Goal: Task Accomplishment & Management: Use online tool/utility

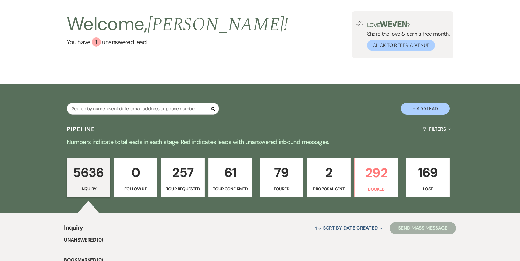
scroll to position [35, 0]
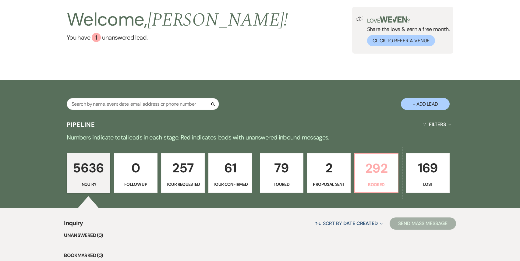
click at [371, 161] on p "292" at bounding box center [377, 168] width 36 height 20
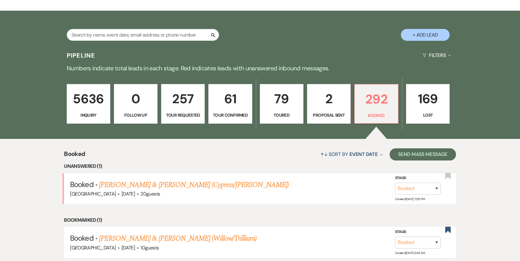
scroll to position [130, 0]
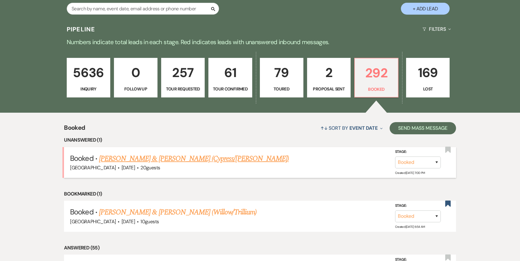
click at [168, 161] on link "[PERSON_NAME] & [PERSON_NAME] (Cypress/[PERSON_NAME])" at bounding box center [194, 158] width 190 height 11
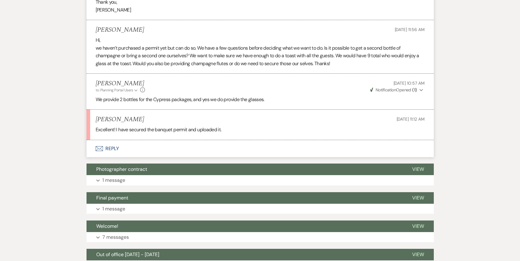
scroll to position [1473, 0]
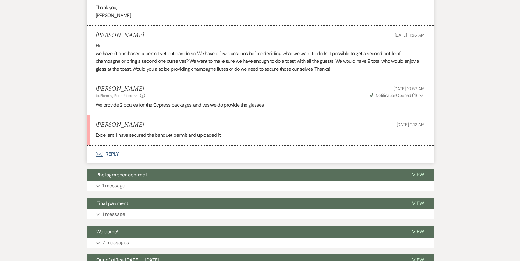
click at [153, 146] on button "Envelope Reply" at bounding box center [261, 154] width 348 height 17
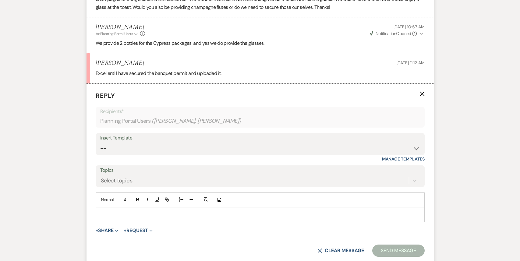
scroll to position [1544, 0]
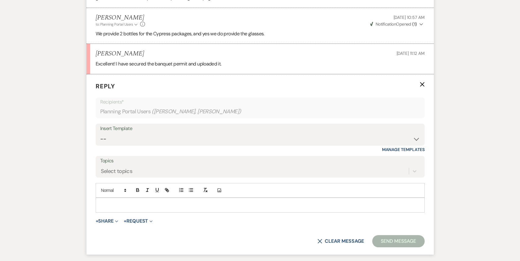
click at [111, 202] on p at bounding box center [261, 205] width 320 height 7
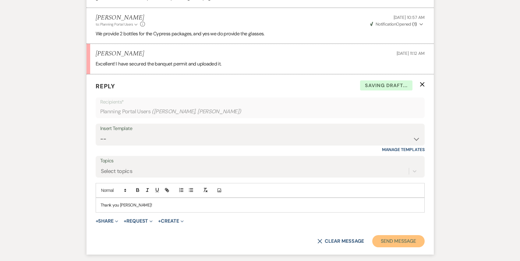
click at [403, 235] on button "Send Message" at bounding box center [399, 241] width 52 height 12
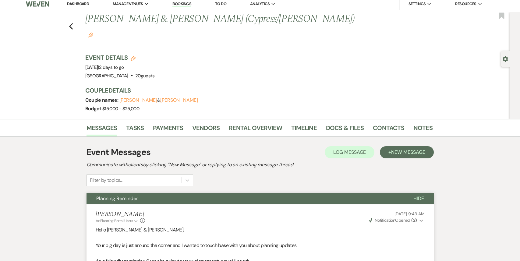
scroll to position [0, 0]
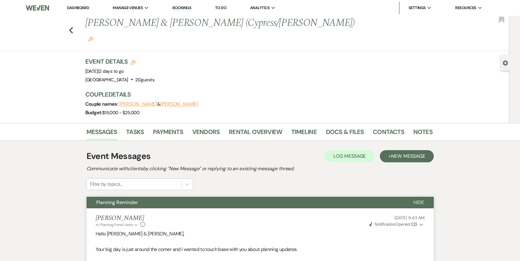
click at [68, 23] on div "Previous [PERSON_NAME] & [PERSON_NAME] (Cypress/[PERSON_NAME]) Edit Bookmark" at bounding box center [253, 33] width 513 height 35
click at [70, 27] on icon "Previous" at bounding box center [71, 30] width 5 height 7
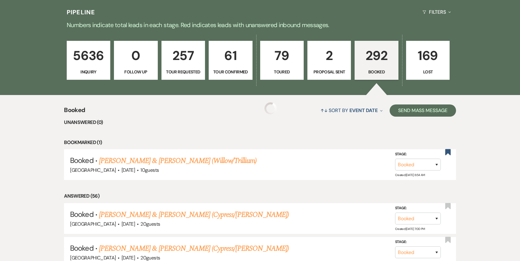
scroll to position [199, 0]
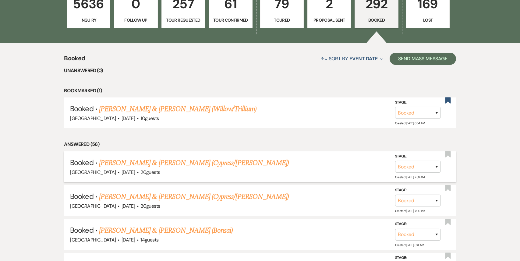
click at [183, 167] on link "[PERSON_NAME] & [PERSON_NAME] (Cypress/[PERSON_NAME])" at bounding box center [194, 163] width 190 height 11
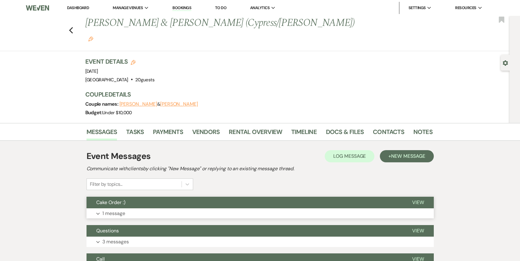
click at [188, 209] on button "Expand 1 message" at bounding box center [261, 214] width 348 height 10
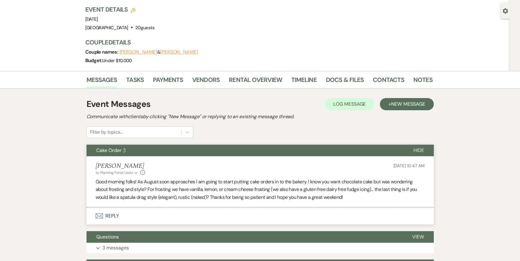
scroll to position [162, 0]
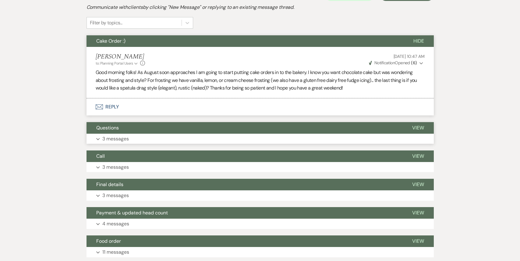
click at [202, 134] on button "Expand 3 messages" at bounding box center [261, 139] width 348 height 10
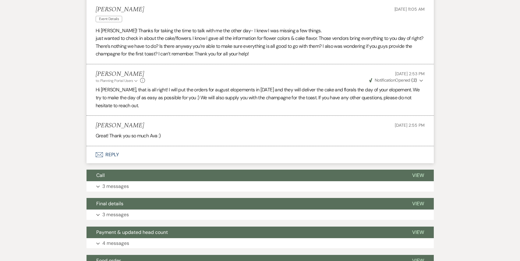
scroll to position [298, 0]
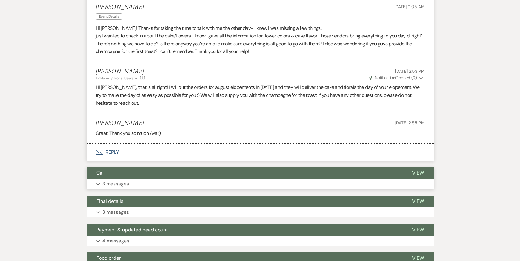
click at [194, 179] on button "Expand 3 messages" at bounding box center [261, 184] width 348 height 10
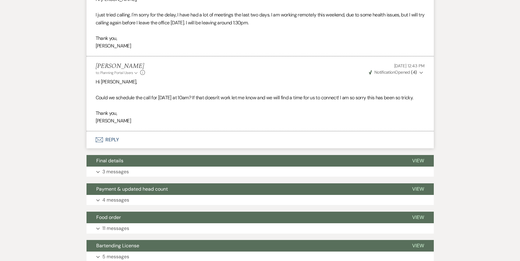
scroll to position [541, 0]
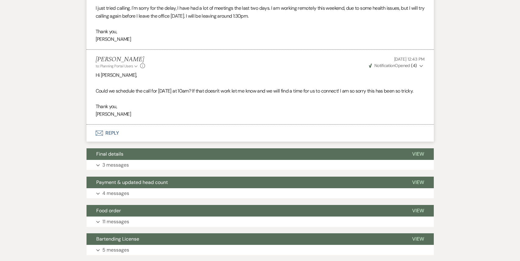
click at [190, 156] on div "Event Messages Log Log Message + New Message Communicate with clients by clicki…" at bounding box center [261, 31] width 348 height 851
click at [184, 160] on button "Expand 3 messages" at bounding box center [261, 165] width 348 height 10
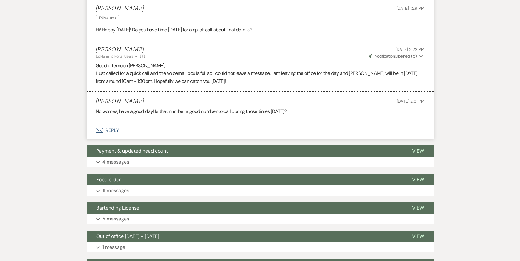
scroll to position [702, 0]
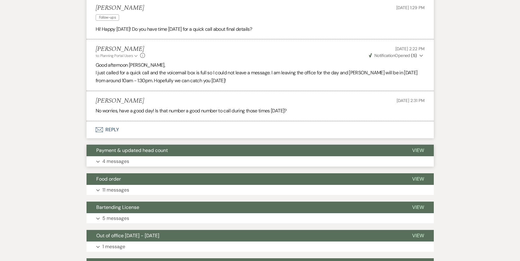
click at [185, 156] on button "Expand 4 messages" at bounding box center [261, 161] width 348 height 10
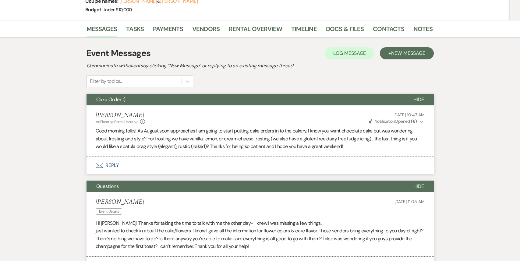
scroll to position [0, 0]
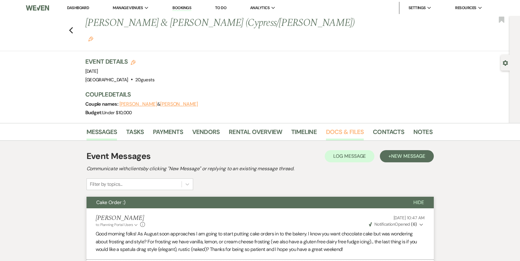
click at [337, 127] on link "Docs & Files" at bounding box center [345, 133] width 38 height 13
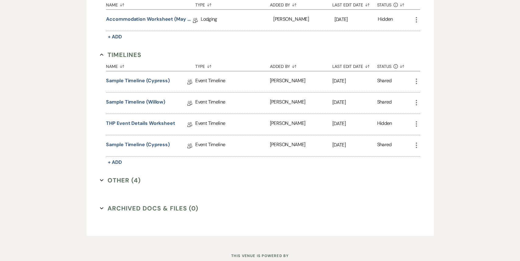
scroll to position [680, 0]
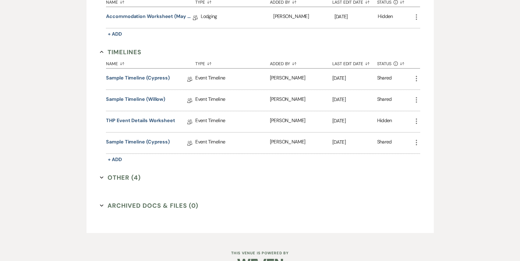
click at [121, 173] on button "Other (4) Expand" at bounding box center [120, 177] width 41 height 9
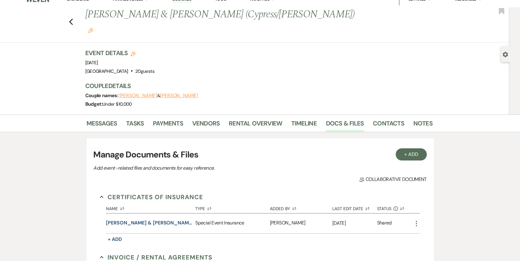
scroll to position [0, 0]
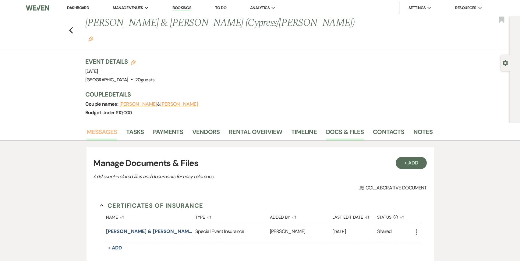
click at [92, 127] on link "Messages" at bounding box center [102, 133] width 31 height 13
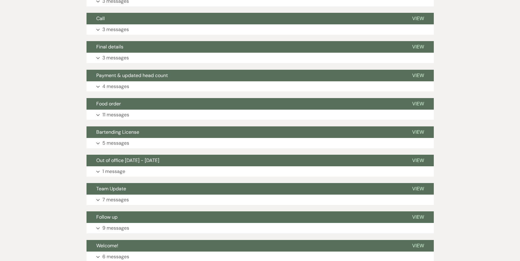
scroll to position [258, 0]
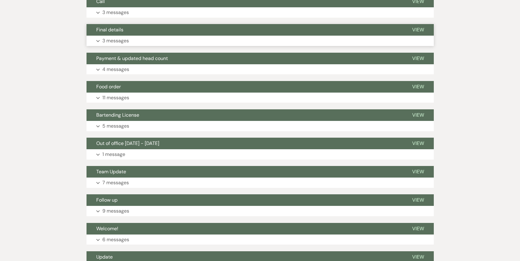
click at [141, 36] on button "Expand 3 messages" at bounding box center [261, 41] width 348 height 10
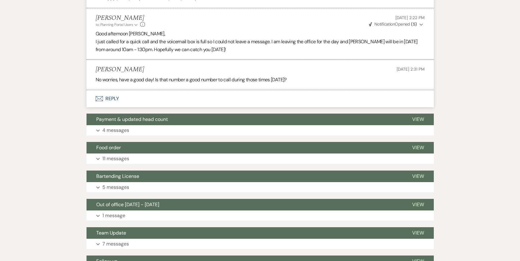
scroll to position [327, 0]
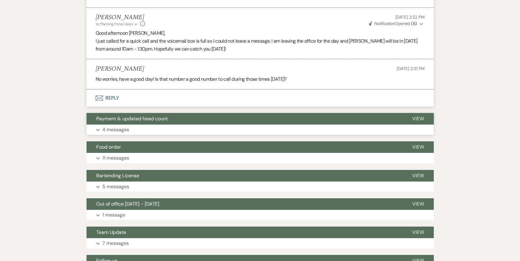
click at [140, 125] on button "Expand 4 messages" at bounding box center [261, 130] width 348 height 10
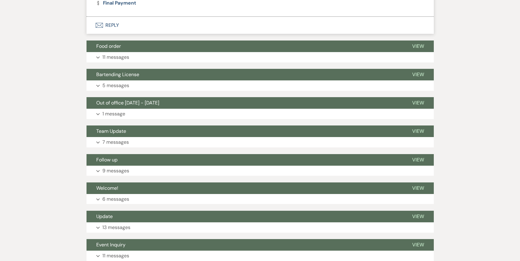
scroll to position [746, 0]
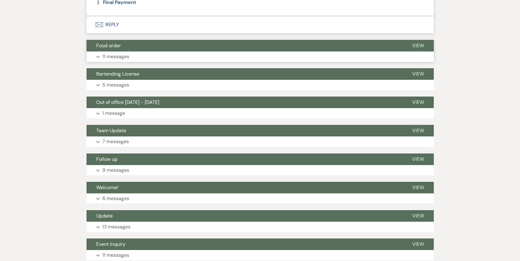
click at [142, 52] on button "Expand 11 messages" at bounding box center [261, 57] width 348 height 10
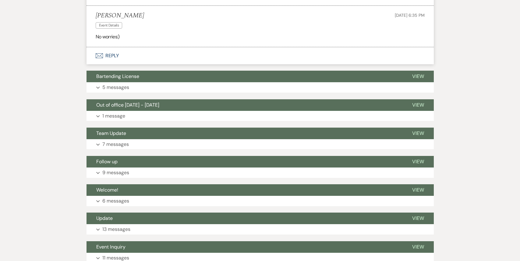
scroll to position [1325, 0]
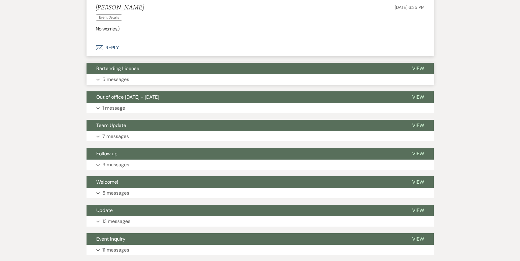
click at [142, 63] on button "Bartending License" at bounding box center [245, 69] width 316 height 12
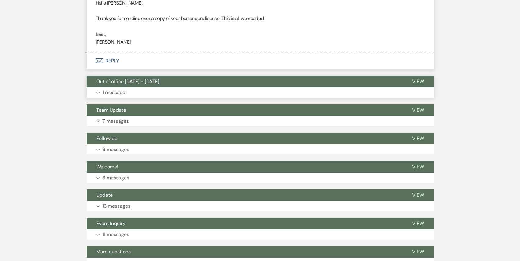
scroll to position [1610, 0]
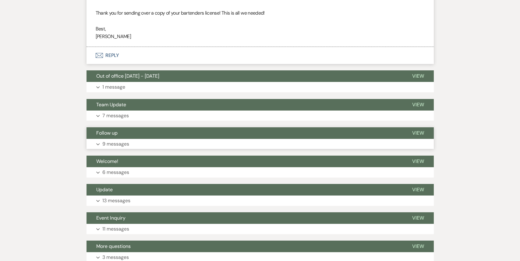
click at [147, 139] on button "Expand 9 messages" at bounding box center [261, 144] width 348 height 10
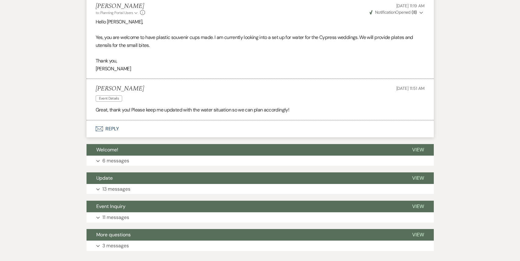
scroll to position [2107, 0]
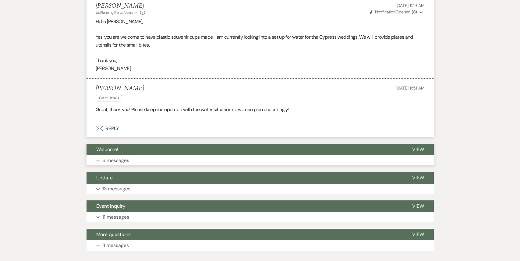
click at [146, 155] on button "Expand 6 messages" at bounding box center [261, 160] width 348 height 10
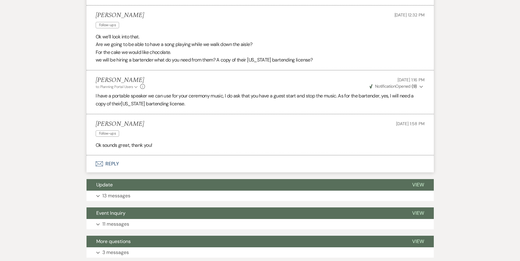
scroll to position [2984, 0]
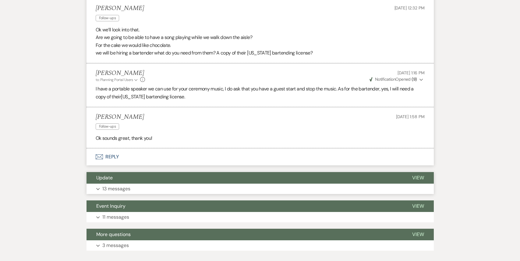
click at [141, 172] on button "Update" at bounding box center [245, 178] width 316 height 12
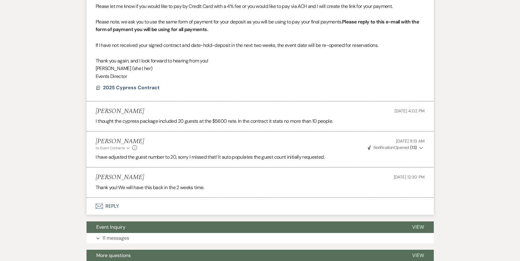
scroll to position [3548, 0]
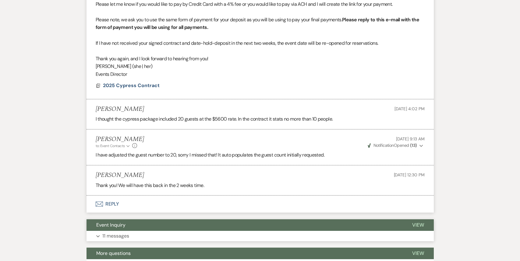
click at [136, 220] on button "Event Inquiry" at bounding box center [245, 226] width 316 height 12
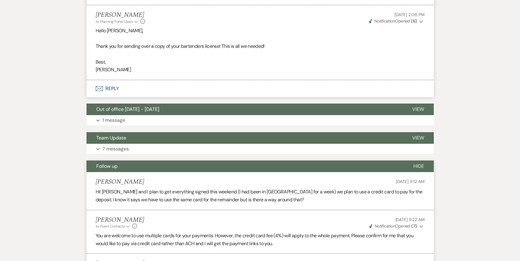
scroll to position [1567, 0]
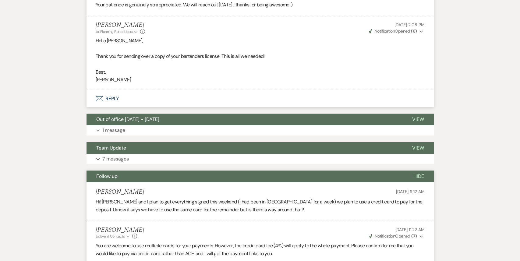
click at [189, 171] on button "Follow up" at bounding box center [245, 177] width 317 height 12
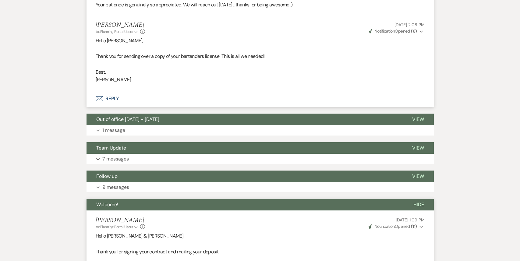
click at [178, 199] on button "Welcome!" at bounding box center [245, 205] width 317 height 12
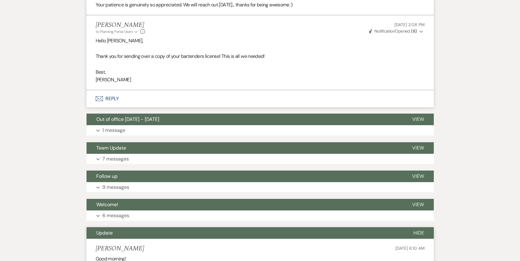
click at [180, 227] on button "Update" at bounding box center [245, 233] width 317 height 12
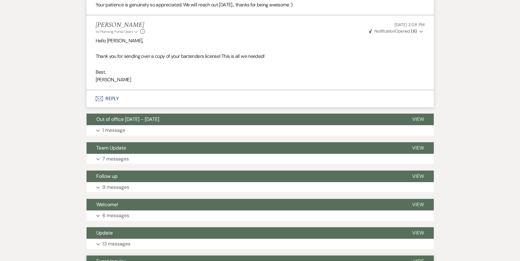
click at [170, 256] on button "Event Inquiry" at bounding box center [245, 262] width 317 height 12
click at [169, 154] on button "Expand 7 messages" at bounding box center [261, 159] width 348 height 10
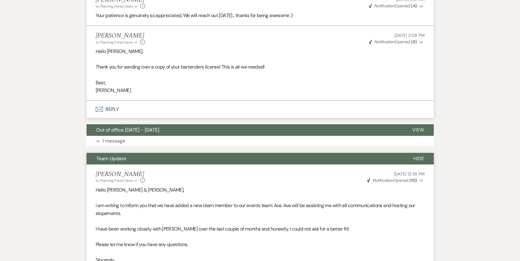
scroll to position [1513, 0]
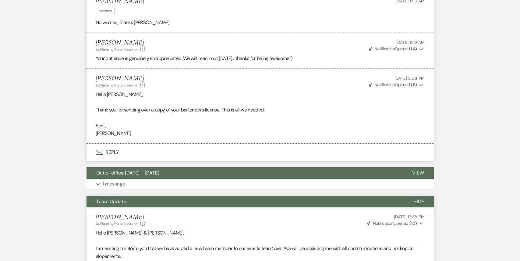
click at [160, 196] on button "Team Update" at bounding box center [245, 202] width 317 height 12
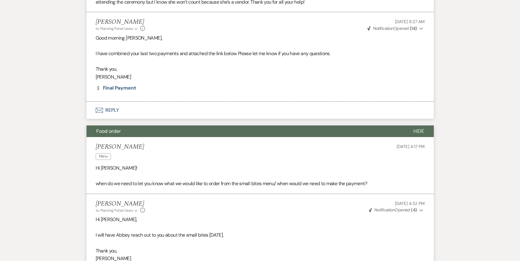
scroll to position [646, 0]
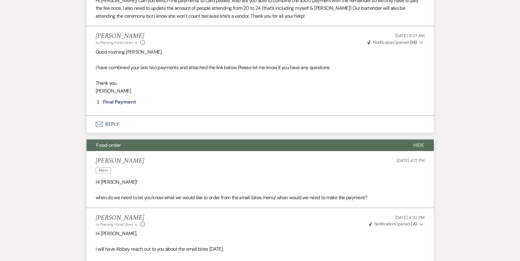
click at [137, 140] on button "Food order" at bounding box center [245, 146] width 317 height 12
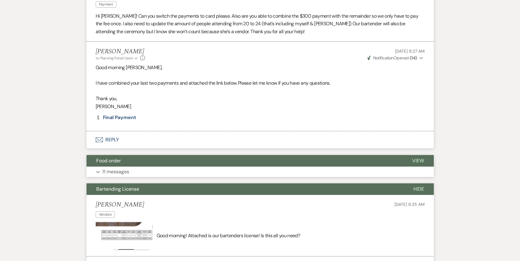
scroll to position [629, 0]
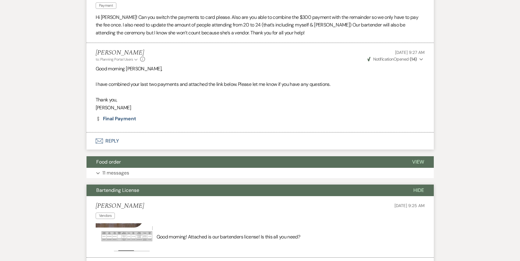
click at [139, 185] on button "Bartending License" at bounding box center [245, 191] width 317 height 12
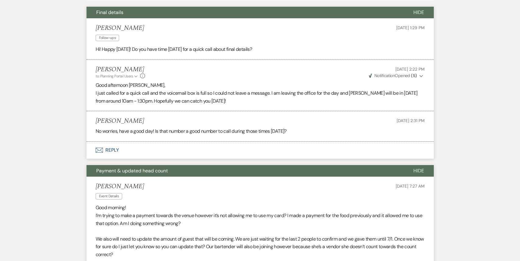
scroll to position [271, 0]
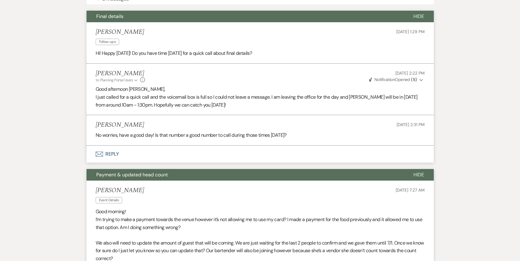
click at [141, 172] on span "Payment & updated head count" at bounding box center [132, 175] width 72 height 6
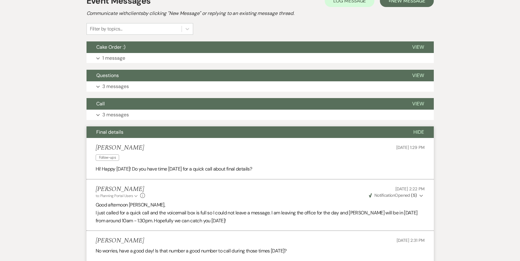
scroll to position [158, 0]
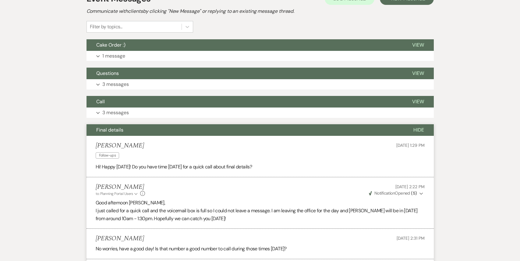
click at [149, 124] on button "Final details" at bounding box center [245, 130] width 317 height 12
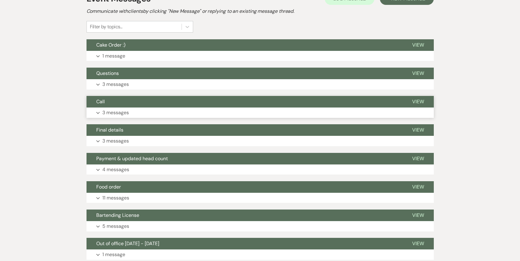
click at [159, 108] on button "Expand 3 messages" at bounding box center [261, 113] width 348 height 10
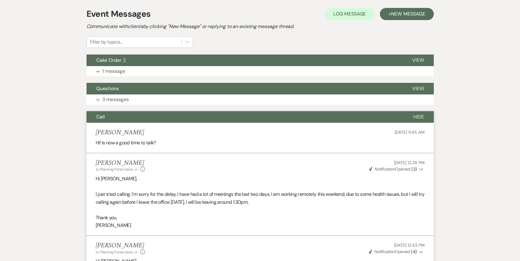
scroll to position [142, 0]
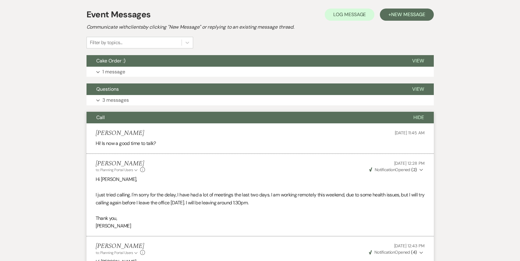
click at [164, 112] on button "Call" at bounding box center [245, 118] width 317 height 12
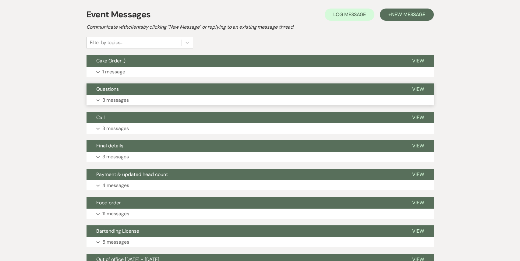
click at [155, 95] on button "Expand 3 messages" at bounding box center [261, 100] width 348 height 10
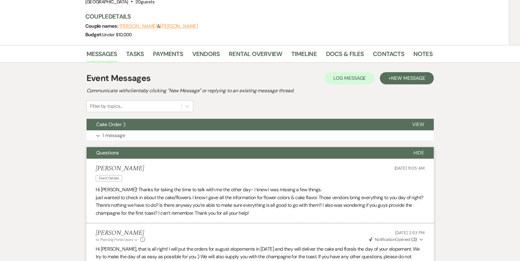
scroll to position [50, 0]
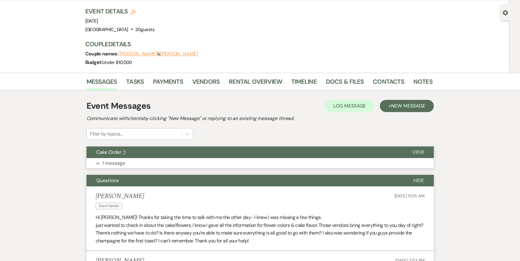
click at [149, 147] on button "Cake Order :)" at bounding box center [245, 153] width 316 height 12
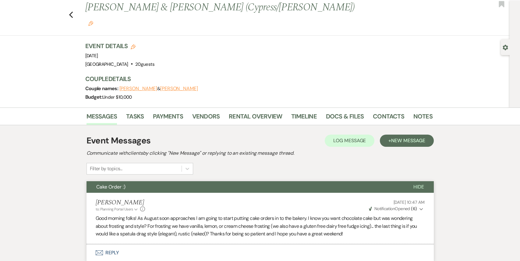
scroll to position [0, 0]
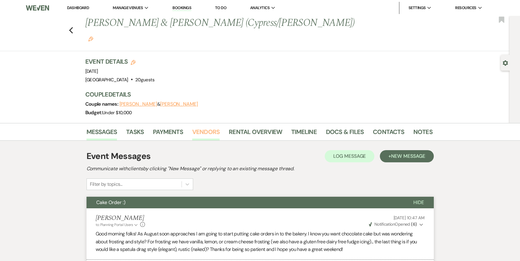
click at [202, 127] on link "Vendors" at bounding box center [205, 133] width 27 height 13
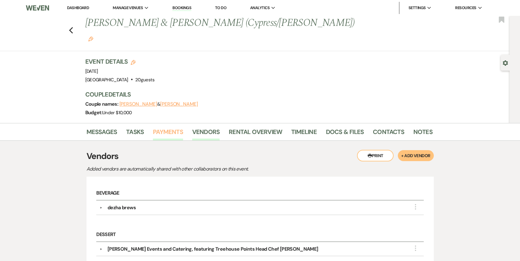
click at [173, 127] on link "Payments" at bounding box center [168, 133] width 30 height 13
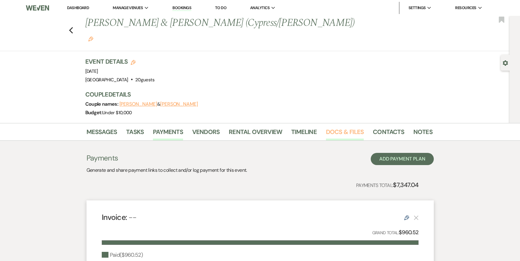
click at [333, 127] on link "Docs & Files" at bounding box center [345, 133] width 38 height 13
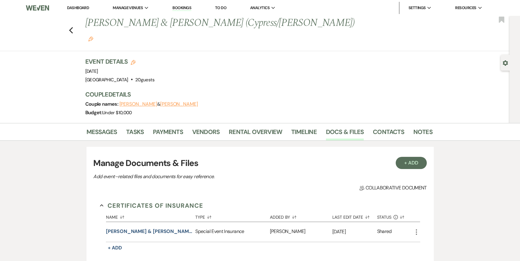
click at [74, 6] on link "Dashboard" at bounding box center [78, 7] width 22 height 5
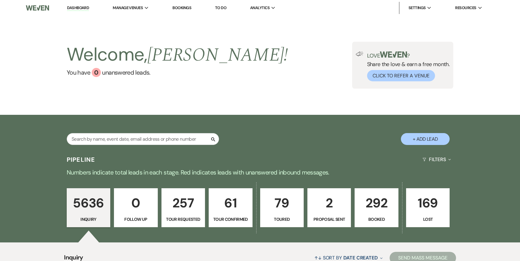
click at [369, 210] on p "292" at bounding box center [377, 203] width 36 height 20
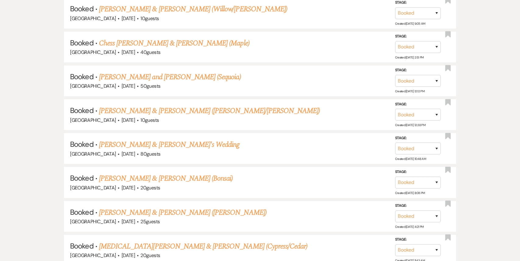
scroll to position [800, 0]
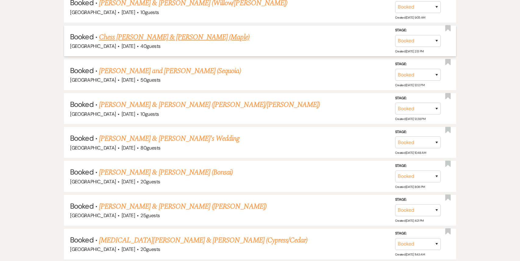
click at [201, 35] on link "Chess [PERSON_NAME] & [PERSON_NAME] (Maple)" at bounding box center [174, 37] width 151 height 11
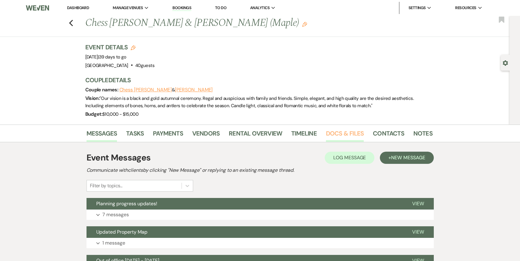
click at [341, 133] on link "Docs & Files" at bounding box center [345, 135] width 38 height 13
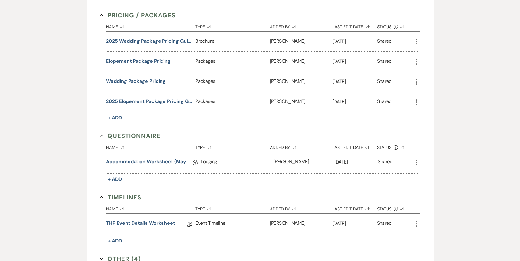
scroll to position [573, 0]
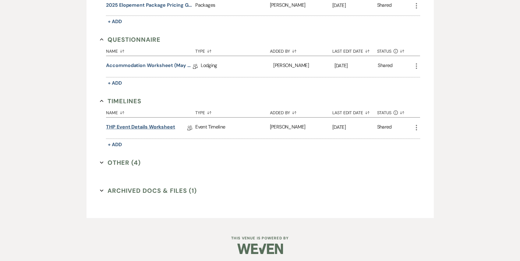
click at [153, 125] on link "THP Event Details Worksheet" at bounding box center [140, 127] width 69 height 9
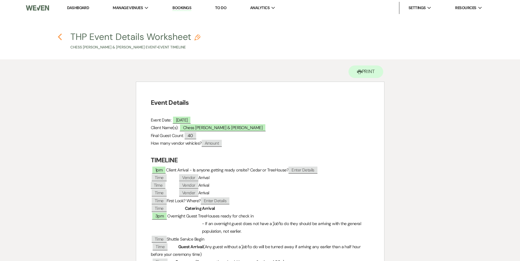
click at [58, 38] on icon "Previous" at bounding box center [60, 36] width 5 height 7
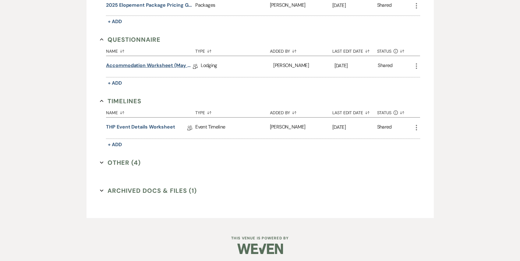
click at [127, 62] on link "Accommodation Worksheet (May - October)" at bounding box center [149, 66] width 87 height 9
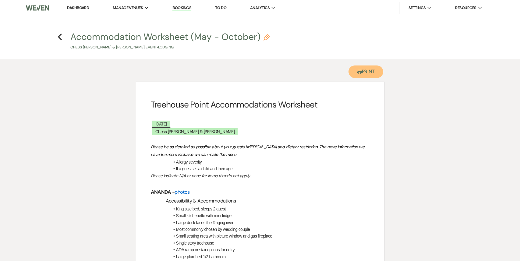
click at [366, 72] on button "Printer Print" at bounding box center [366, 72] width 35 height 12
click at [59, 37] on use "button" at bounding box center [60, 37] width 4 height 7
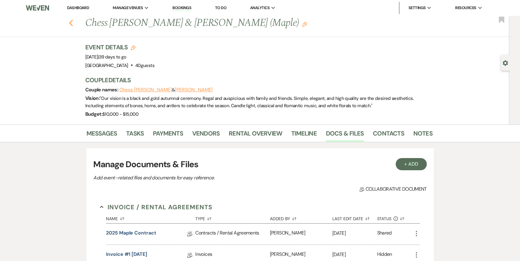
click at [70, 25] on icon "Previous" at bounding box center [71, 23] width 5 height 7
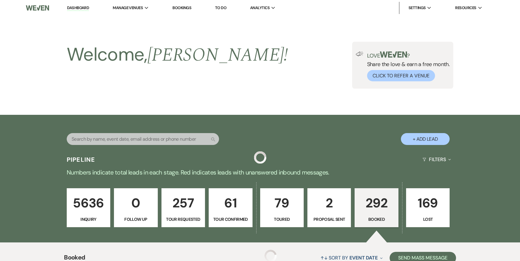
scroll to position [800, 0]
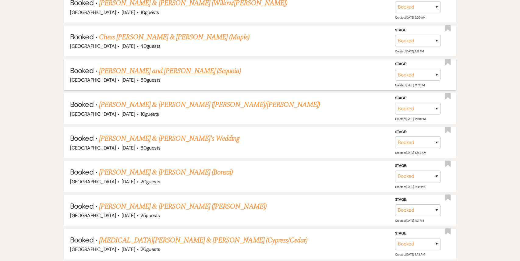
click at [187, 66] on link "[PERSON_NAME] and [PERSON_NAME] (Sequoia)" at bounding box center [170, 71] width 142 height 11
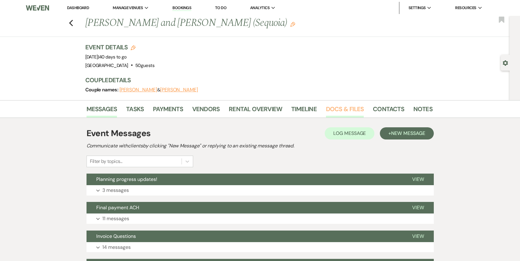
click at [341, 112] on link "Docs & Files" at bounding box center [345, 110] width 38 height 13
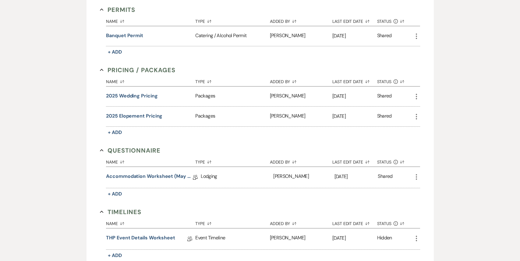
scroll to position [439, 0]
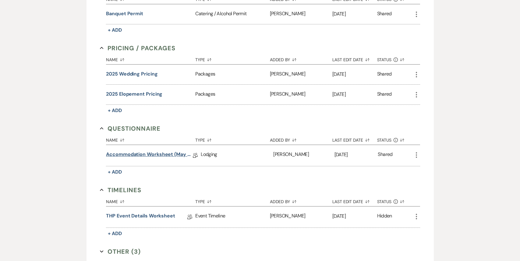
click at [166, 154] on link "Accommodation Worksheet (May - October)" at bounding box center [149, 155] width 87 height 9
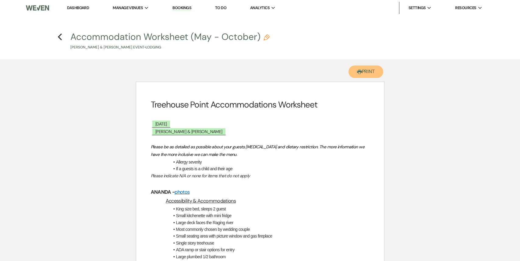
click at [368, 73] on button "Printer Print" at bounding box center [366, 72] width 35 height 12
click at [61, 36] on icon "Previous" at bounding box center [60, 36] width 5 height 7
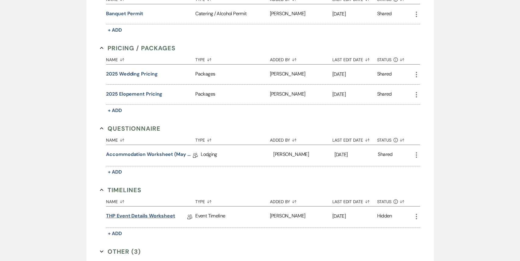
click at [155, 218] on link "THP Event Details Worksheet" at bounding box center [140, 216] width 69 height 9
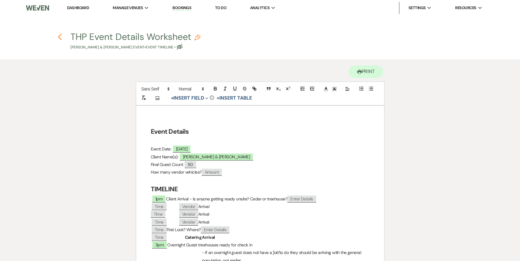
click at [59, 40] on icon "Previous" at bounding box center [60, 36] width 5 height 7
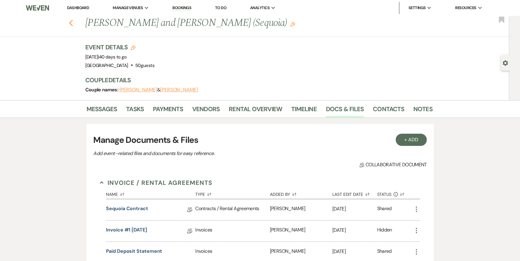
click at [72, 23] on icon "Previous" at bounding box center [71, 23] width 5 height 7
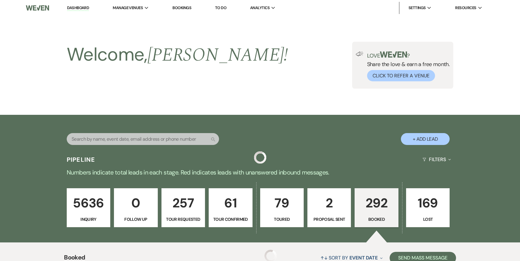
scroll to position [800, 0]
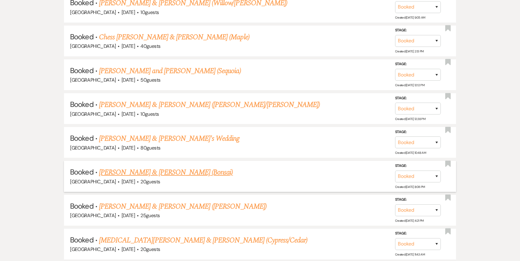
click at [146, 167] on link "[PERSON_NAME] & [PERSON_NAME] (Bonsai)" at bounding box center [166, 172] width 134 height 11
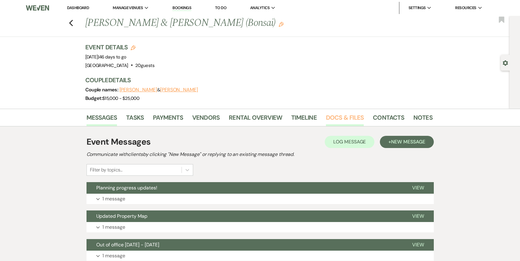
click at [340, 121] on link "Docs & Files" at bounding box center [345, 119] width 38 height 13
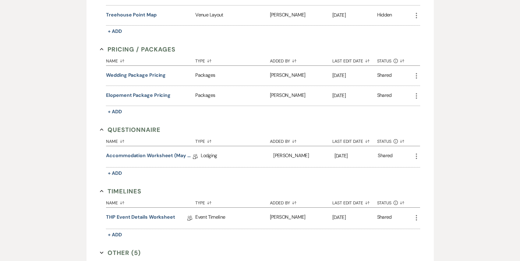
scroll to position [385, 0]
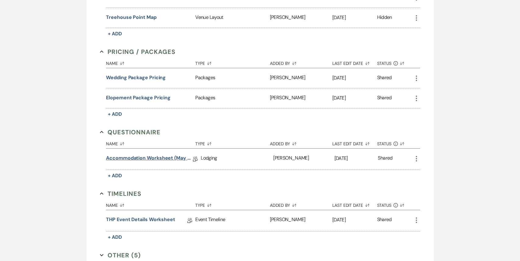
click at [168, 157] on link "Accommodation Worksheet (May - October)" at bounding box center [149, 159] width 87 height 9
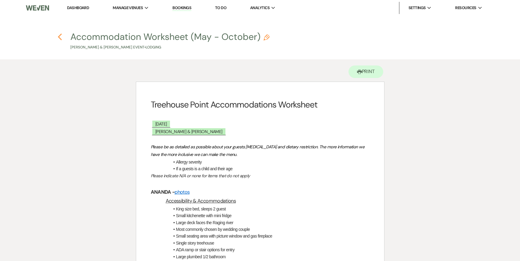
click at [59, 35] on icon "Previous" at bounding box center [60, 36] width 5 height 7
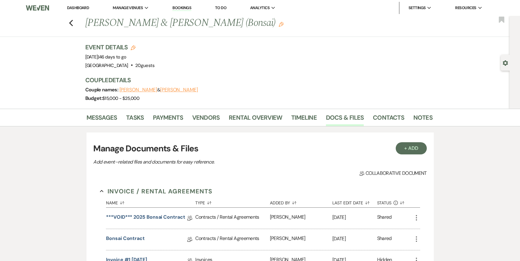
scroll to position [385, 0]
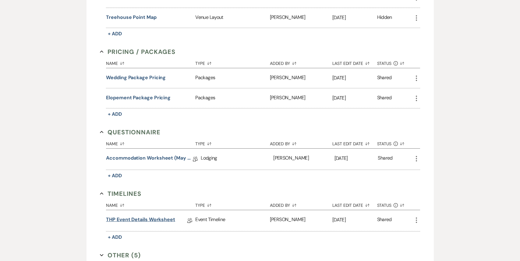
click at [148, 222] on link "THP Event Details Worksheet" at bounding box center [140, 220] width 69 height 9
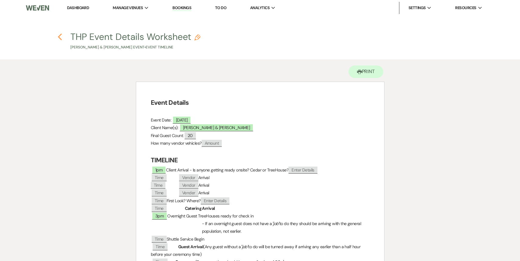
click at [61, 35] on icon "Previous" at bounding box center [60, 36] width 5 height 7
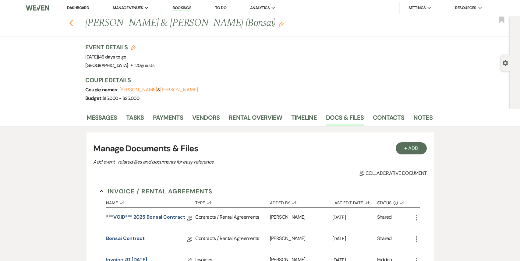
click at [72, 23] on icon "Previous" at bounding box center [71, 23] width 5 height 7
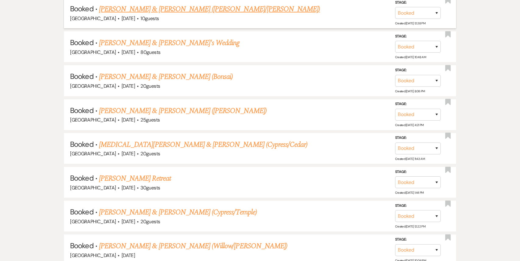
scroll to position [897, 0]
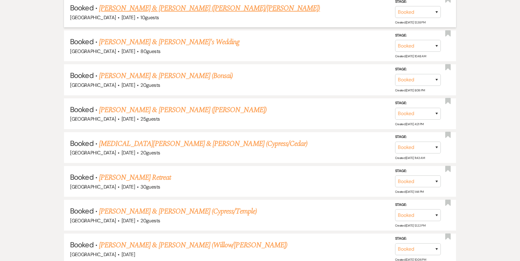
click at [152, 106] on link "[PERSON_NAME] & [PERSON_NAME] ([PERSON_NAME])" at bounding box center [183, 110] width 168 height 11
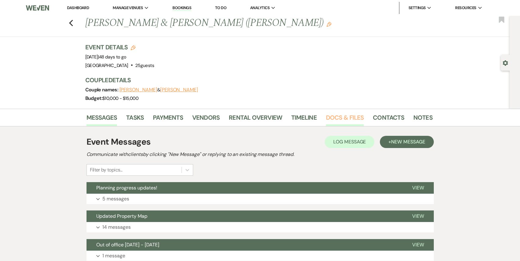
click at [335, 119] on link "Docs & Files" at bounding box center [345, 119] width 38 height 13
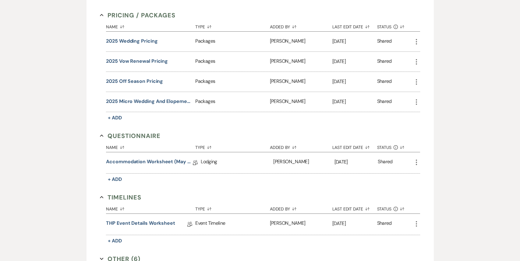
scroll to position [565, 0]
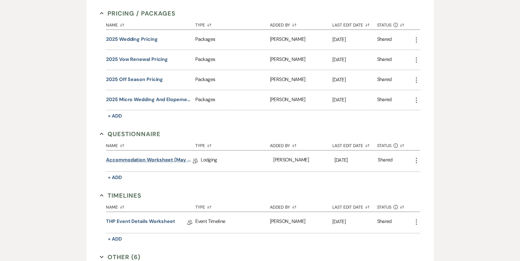
click at [165, 163] on link "Accommodation Worksheet (May - October)" at bounding box center [149, 160] width 87 height 9
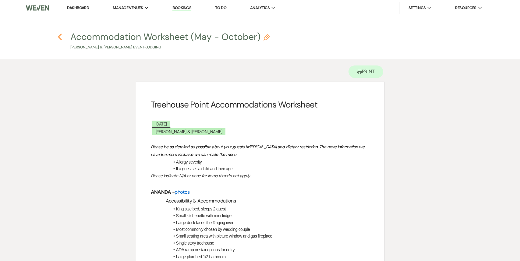
click at [59, 38] on icon "Previous" at bounding box center [60, 36] width 5 height 7
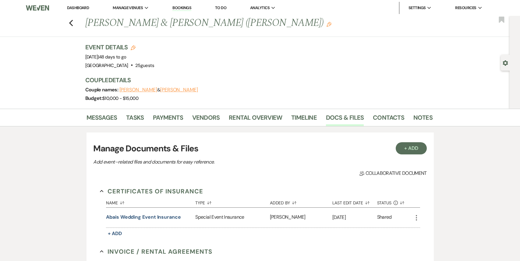
scroll to position [565, 0]
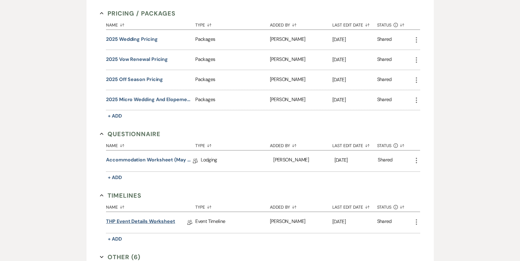
click at [157, 218] on link "THP Event Details Worksheet" at bounding box center [140, 222] width 69 height 9
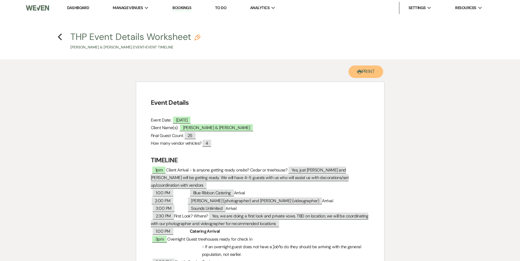
click at [369, 73] on button "Printer Print" at bounding box center [366, 72] width 35 height 12
click at [62, 39] on icon "Previous" at bounding box center [60, 36] width 5 height 7
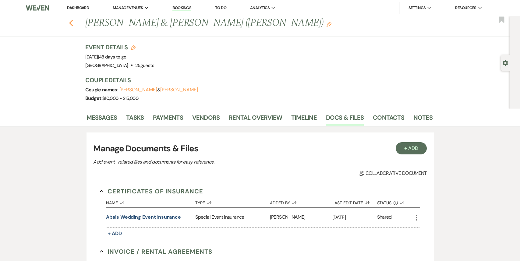
click at [72, 23] on icon "Previous" at bounding box center [71, 23] width 5 height 7
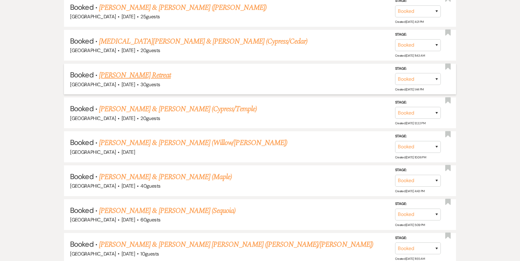
scroll to position [1007, 0]
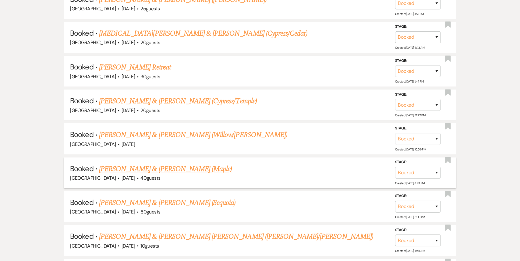
click at [133, 164] on link "[PERSON_NAME] & [PERSON_NAME] (Maple)" at bounding box center [165, 169] width 133 height 11
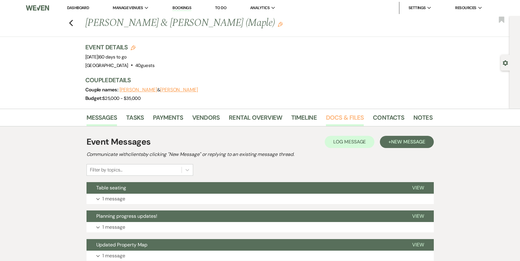
click at [351, 120] on link "Docs & Files" at bounding box center [345, 119] width 38 height 13
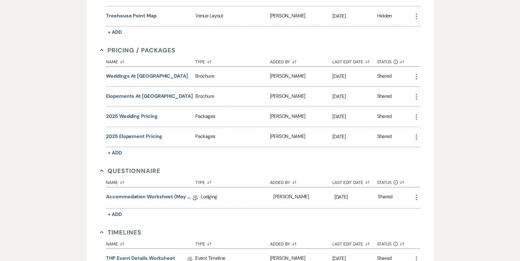
scroll to position [493, 0]
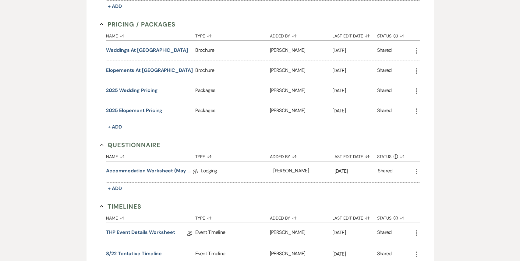
click at [170, 170] on link "Accommodation Worksheet (May - October)" at bounding box center [149, 171] width 87 height 9
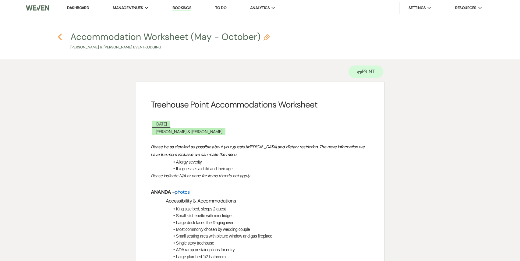
click at [60, 40] on icon "Previous" at bounding box center [60, 36] width 5 height 7
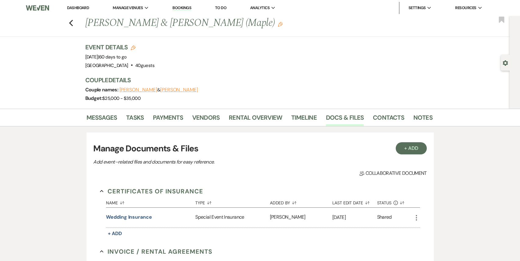
scroll to position [493, 0]
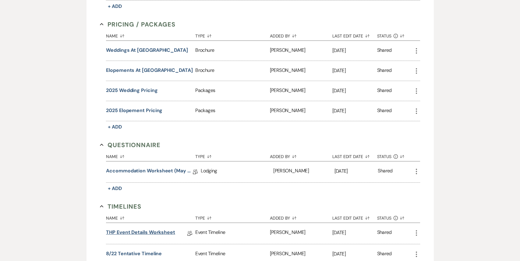
click at [140, 232] on link "THP Event Details Worksheet" at bounding box center [140, 233] width 69 height 9
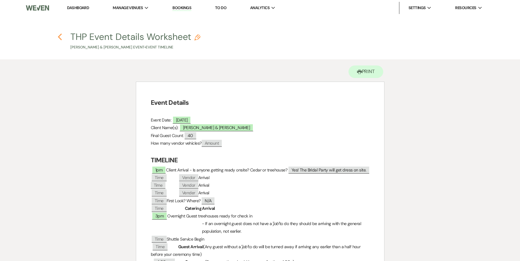
click at [61, 38] on icon "Previous" at bounding box center [60, 36] width 5 height 7
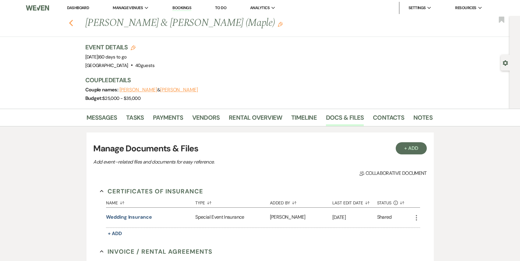
click at [70, 25] on icon "Previous" at bounding box center [71, 23] width 5 height 7
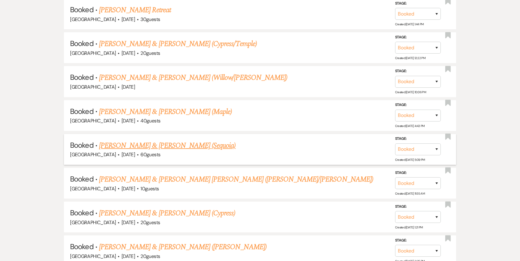
scroll to position [1066, 0]
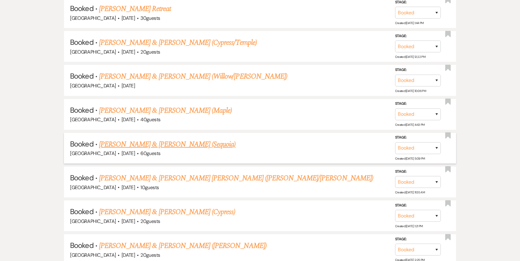
click at [184, 139] on link "[PERSON_NAME] & [PERSON_NAME] (Sequoia)" at bounding box center [167, 144] width 137 height 11
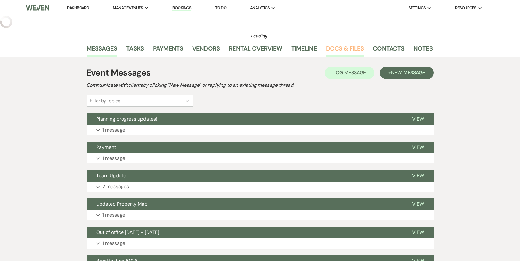
click at [333, 49] on link "Docs & Files" at bounding box center [345, 50] width 38 height 13
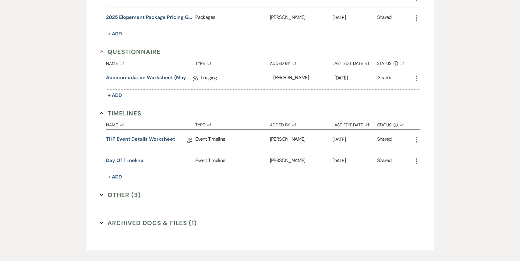
scroll to position [476, 0]
click at [160, 70] on div "Accommodation Worksheet (May - October) Collab Doc" at bounding box center [153, 78] width 95 height 21
click at [158, 75] on link "Accommodation Worksheet (May - October)" at bounding box center [149, 78] width 87 height 9
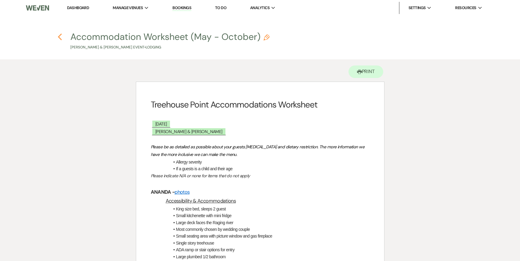
click at [60, 33] on icon "Previous" at bounding box center [60, 36] width 5 height 7
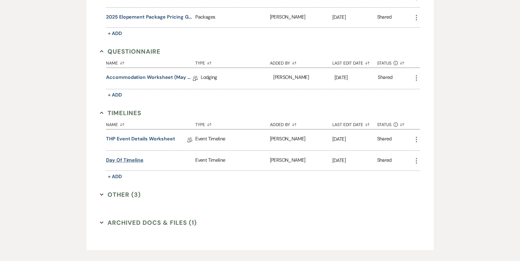
click at [125, 157] on button "Day of timeline" at bounding box center [124, 160] width 37 height 7
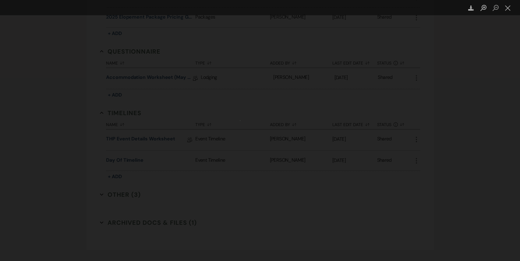
click at [125, 155] on div "Lightbox" at bounding box center [260, 130] width 520 height 261
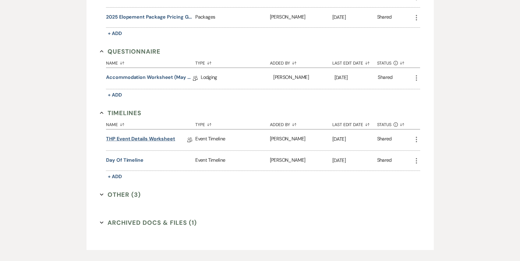
click at [137, 135] on link "THP Event Details Worksheet" at bounding box center [140, 139] width 69 height 9
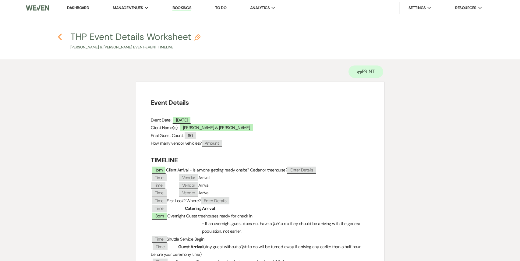
click at [58, 38] on icon "Previous" at bounding box center [60, 36] width 5 height 7
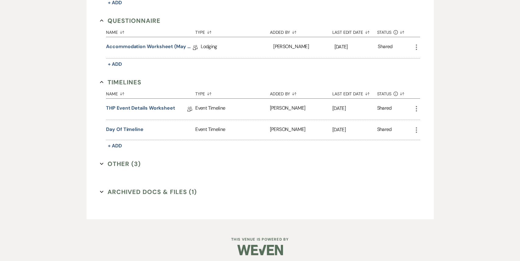
scroll to position [508, 0]
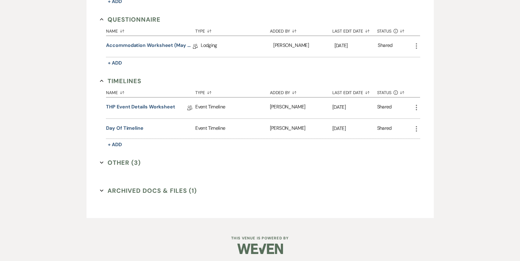
click at [124, 162] on button "Other (3) Expand" at bounding box center [120, 162] width 41 height 9
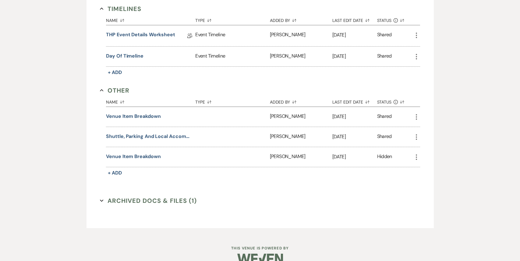
scroll to position [590, 0]
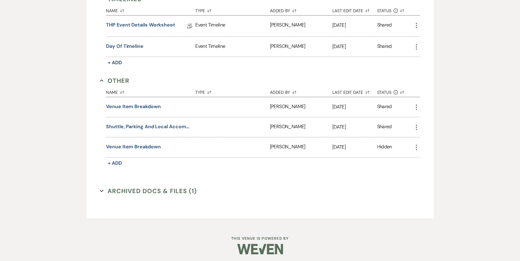
click at [130, 188] on button "Archived Docs & Files (1) Expand" at bounding box center [148, 191] width 97 height 9
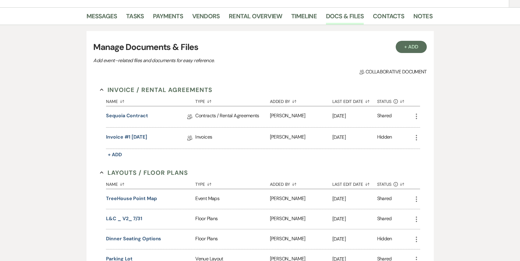
scroll to position [0, 0]
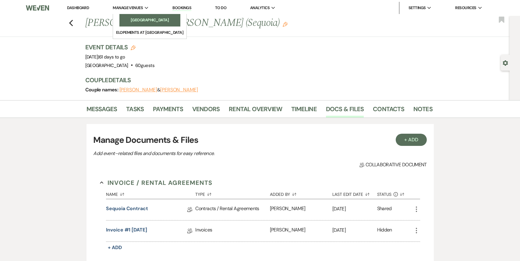
click at [143, 20] on li "[GEOGRAPHIC_DATA]" at bounding box center [150, 20] width 55 height 6
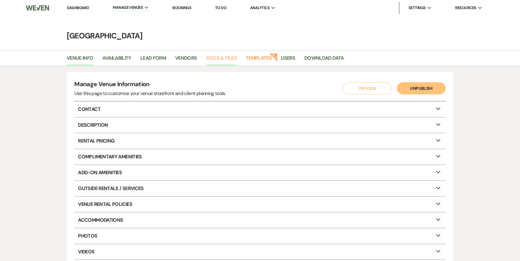
click at [222, 61] on link "Docs & Files" at bounding box center [221, 60] width 30 height 12
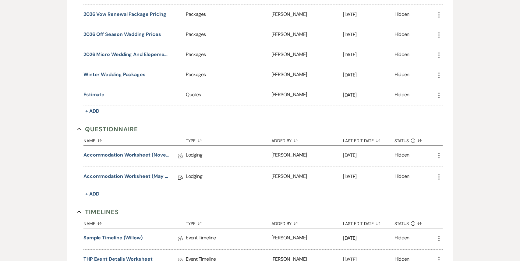
scroll to position [1248, 0]
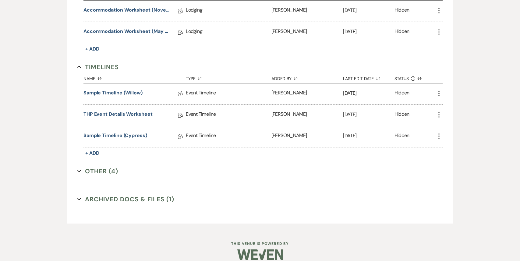
click at [98, 167] on button "Other (4) Expand" at bounding box center [97, 171] width 41 height 9
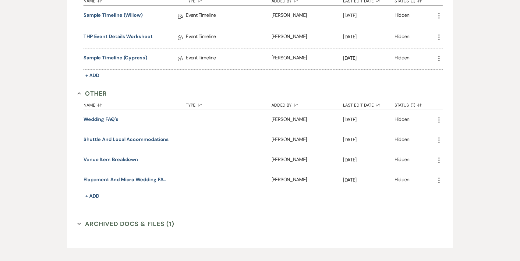
scroll to position [1349, 0]
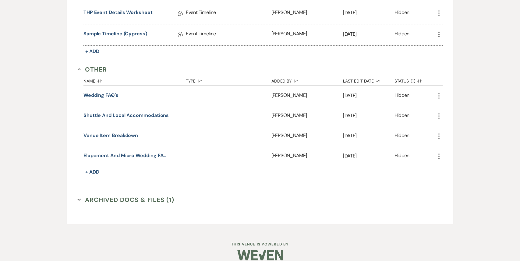
click at [129, 195] on button "Archived Docs & Files (1) Expand" at bounding box center [125, 199] width 97 height 9
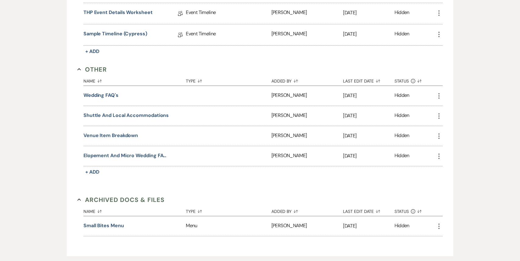
click at [438, 223] on icon "More" at bounding box center [439, 226] width 7 height 7
click at [461, 254] on button "Close Delete X Delete" at bounding box center [456, 259] width 41 height 10
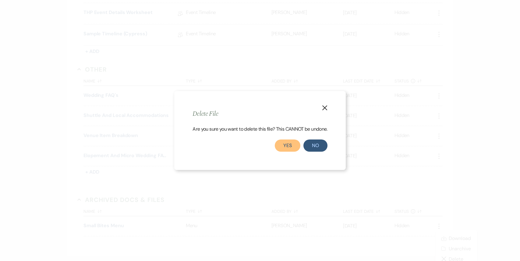
click at [286, 143] on button "Yes" at bounding box center [288, 146] width 26 height 12
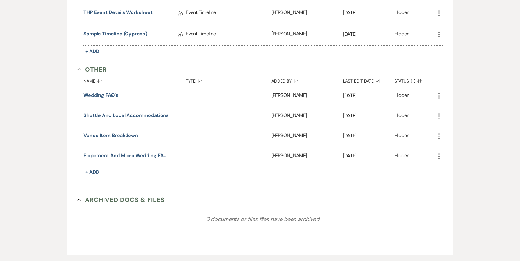
click at [440, 92] on icon "More" at bounding box center [439, 95] width 7 height 7
click at [444, 126] on icon "Close Delete X" at bounding box center [445, 128] width 5 height 5
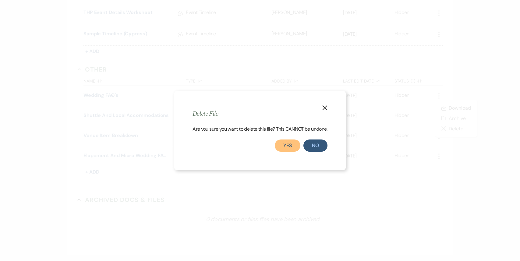
click at [291, 148] on button "Yes" at bounding box center [288, 146] width 26 height 12
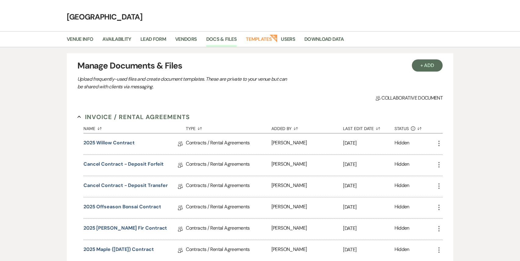
scroll to position [0, 0]
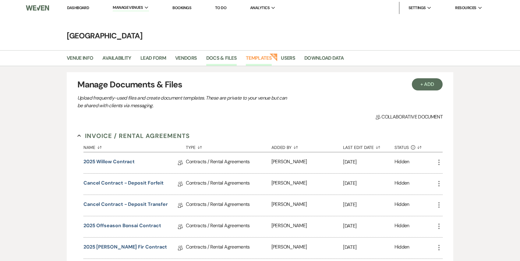
click at [256, 54] on link "Templates" at bounding box center [259, 60] width 26 height 12
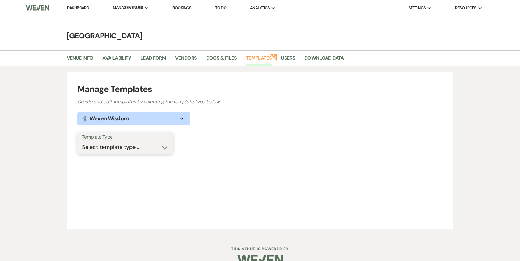
click at [142, 149] on select "Select template type... Task List Message Templates Payment Plan Inventory Item…" at bounding box center [125, 147] width 87 height 12
select select "Message Templates"
click at [82, 141] on select "Select template type... Task List Message Templates Payment Plan Inventory Item…" at bounding box center [125, 147] width 87 height 12
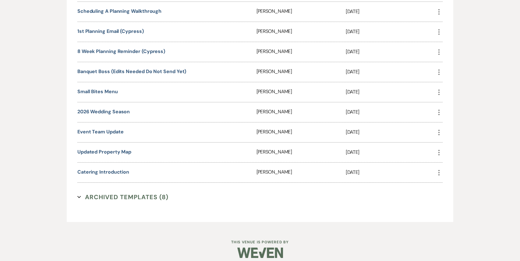
scroll to position [440, 0]
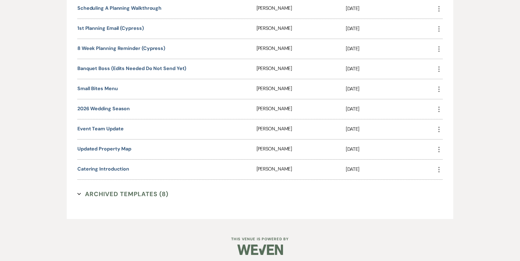
click at [440, 127] on use "button" at bounding box center [439, 129] width 1 height 5
click at [455, 158] on button "Close Delete X Delete" at bounding box center [454, 162] width 36 height 10
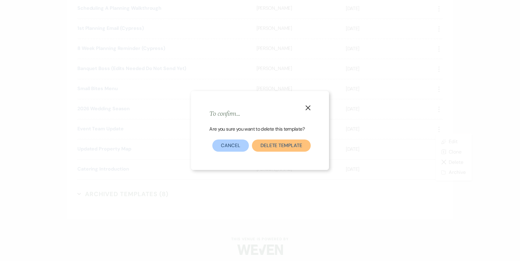
click at [278, 150] on button "Delete Template" at bounding box center [281, 146] width 59 height 12
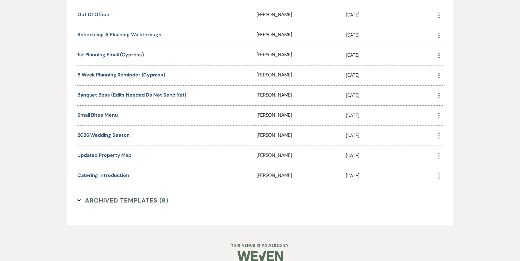
scroll to position [420, 0]
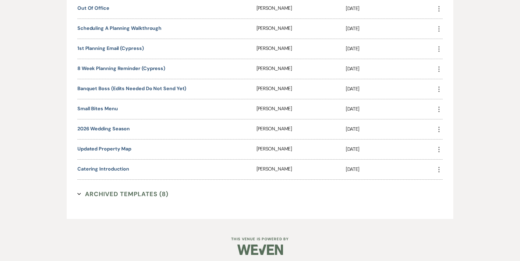
click at [120, 190] on button "Archived Templates (8) Expand" at bounding box center [122, 194] width 91 height 9
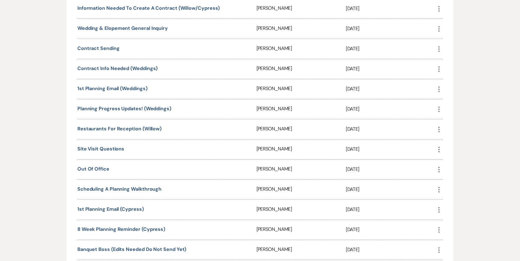
scroll to position [0, 0]
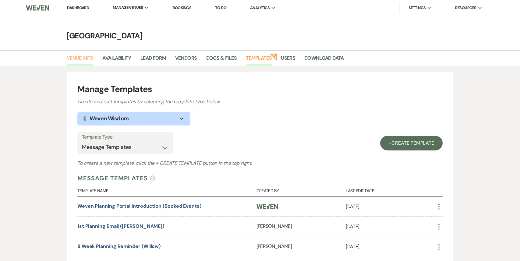
click at [81, 59] on link "Venue Info" at bounding box center [80, 60] width 27 height 12
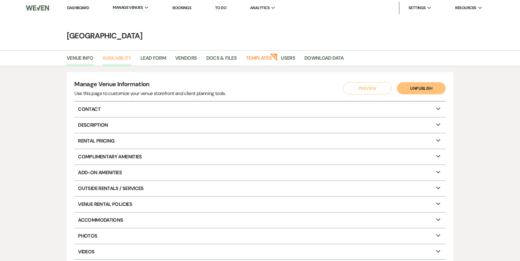
click at [128, 59] on link "Availability" at bounding box center [116, 60] width 29 height 12
select select "2"
select select "2026"
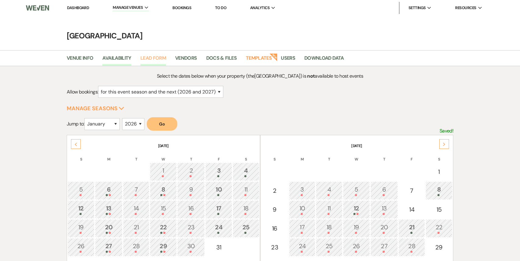
click at [151, 60] on link "Lead Form" at bounding box center [154, 60] width 26 height 12
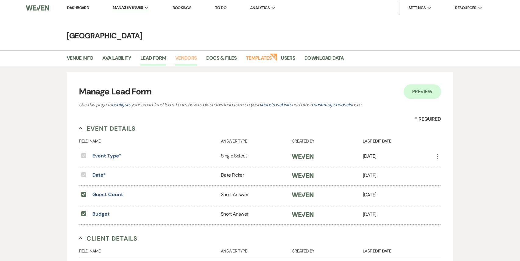
click at [187, 61] on link "Vendors" at bounding box center [186, 60] width 22 height 12
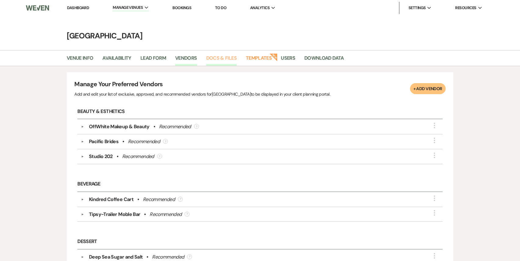
click at [224, 62] on link "Docs & Files" at bounding box center [221, 60] width 30 height 12
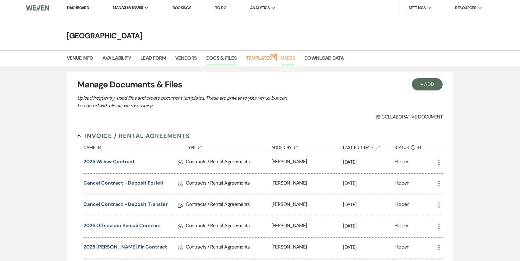
click at [283, 61] on link "Users" at bounding box center [288, 60] width 14 height 12
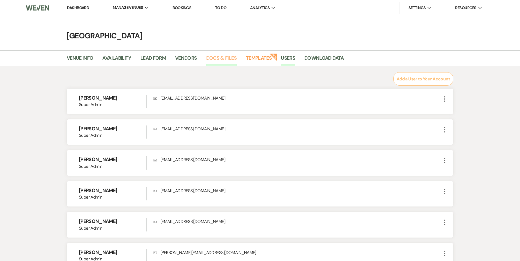
click at [224, 63] on link "Docs & Files" at bounding box center [221, 60] width 30 height 12
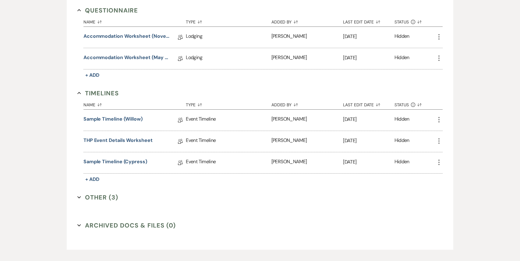
scroll to position [1223, 0]
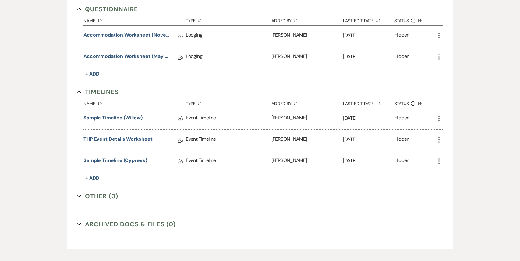
click at [127, 136] on link "THP Event Details Worksheet" at bounding box center [118, 140] width 69 height 9
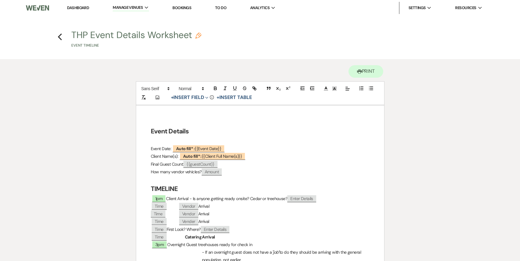
click at [227, 175] on p "How many vendor vehicles? ﻿ Amount ﻿" at bounding box center [260, 172] width 219 height 8
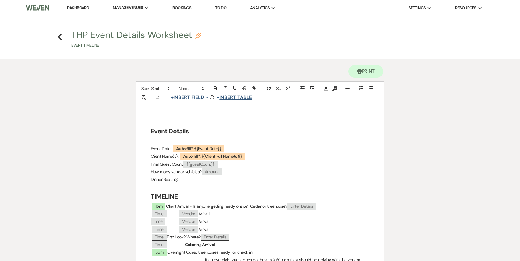
click at [240, 97] on button "+ Insert Table" at bounding box center [234, 97] width 39 height 7
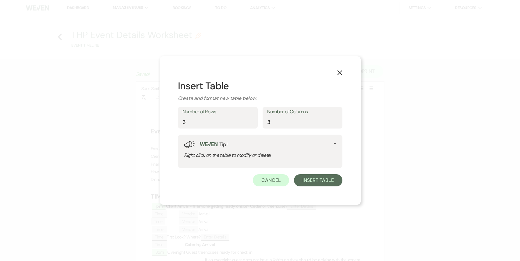
click at [342, 73] on icon "X" at bounding box center [339, 72] width 5 height 5
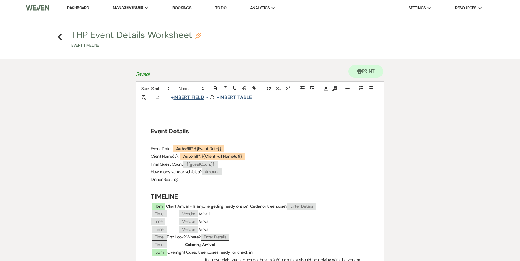
click at [187, 100] on button "+ Insert Field Expand" at bounding box center [190, 97] width 42 height 7
click at [197, 182] on p "Dinner Seating:" at bounding box center [260, 180] width 219 height 8
click at [200, 162] on span "{{guestCount}}" at bounding box center [201, 164] width 34 height 7
select select "smartCustomField"
select select "client"
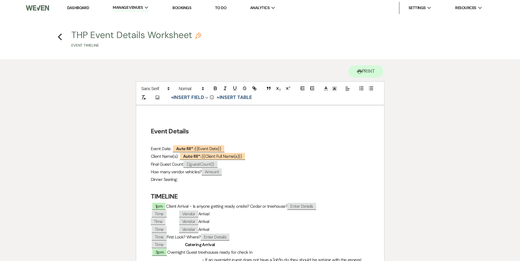
select select "{{guestCount}}"
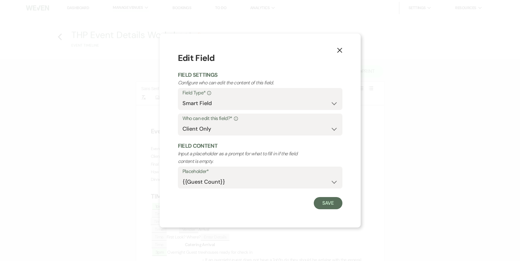
click at [340, 53] on icon "X" at bounding box center [339, 50] width 5 height 5
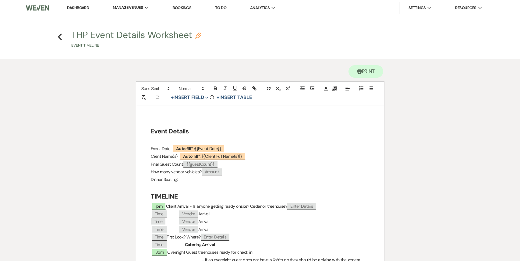
click at [183, 179] on p "Dinner Seating:" at bounding box center [260, 180] width 219 height 8
click at [189, 97] on button "+ Insert Field Expand" at bounding box center [190, 97] width 42 height 7
click at [195, 122] on button "Smart Field" at bounding box center [191, 121] width 46 height 11
select select "smartCustomField"
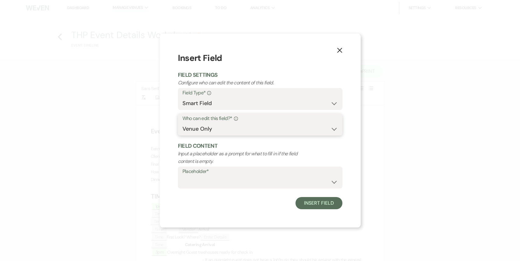
click at [226, 130] on select "Both Venue & Client Client Only Venue Only" at bounding box center [260, 129] width 155 height 12
select select "client"
click at [183, 123] on select "Both Venue & Client Client Only Venue Only" at bounding box center [260, 129] width 155 height 12
click at [215, 179] on select "{{Event Date}} {{Client Full Name(s)}} {{Client First Name(s)}} {{Venue Name}} …" at bounding box center [260, 182] width 155 height 12
click at [320, 205] on button "Insert Field" at bounding box center [319, 203] width 47 height 12
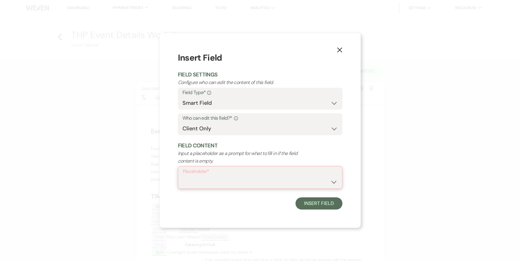
click at [292, 185] on select "{{Event Date}} {{Client Full Name(s)}} {{Client First Name(s)}} {{Venue Name}} …" at bounding box center [260, 182] width 155 height 12
click at [341, 49] on use "button" at bounding box center [339, 50] width 5 height 5
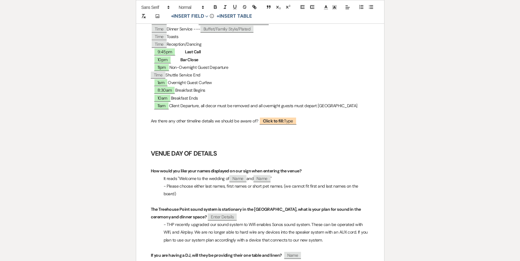
scroll to position [293, 0]
click at [284, 123] on b "Click to fill:" at bounding box center [273, 120] width 21 height 5
select select "Type"
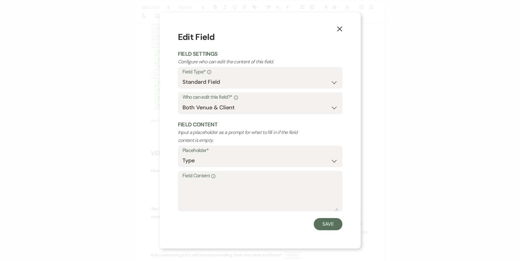
click at [341, 30] on use "button" at bounding box center [339, 29] width 5 height 5
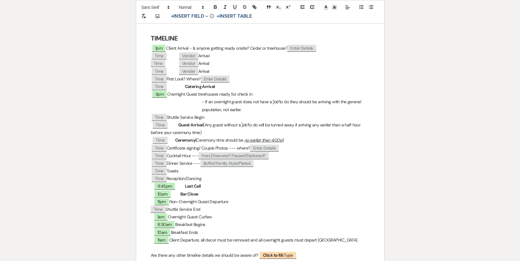
scroll to position [74, 0]
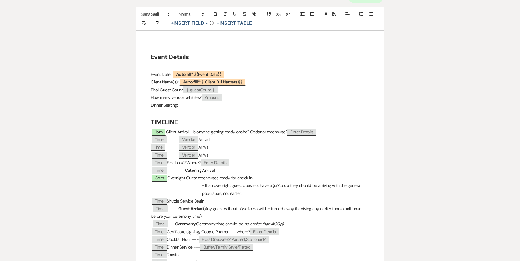
click at [186, 105] on p "Dinner Seating:" at bounding box center [260, 106] width 219 height 8
click at [196, 21] on button "+ Insert Field Expand" at bounding box center [190, 23] width 42 height 7
click at [199, 37] on button "Standard Field" at bounding box center [191, 35] width 46 height 11
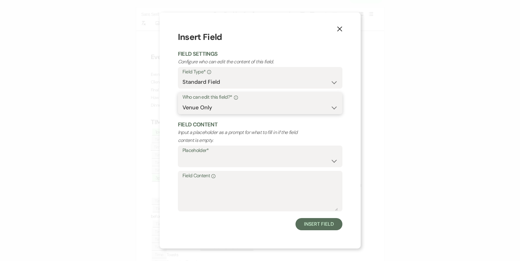
click at [231, 108] on select "Both Venue & Client Client Only Venue Only" at bounding box center [260, 108] width 155 height 12
select select "client"
click at [183, 114] on select "Both Venue & Client Client Only Venue Only" at bounding box center [260, 108] width 155 height 12
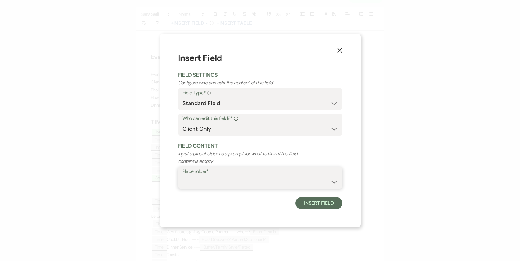
click at [203, 178] on select "Custom Placeholder Date Time Name Location Venue Name Type Number Budget Addres…" at bounding box center [260, 182] width 155 height 12
click at [183, 176] on select "Custom Placeholder Date Time Name Location Venue Name Type Number Budget Addres…" at bounding box center [260, 182] width 155 height 12
select select "Number"
click at [319, 201] on button "Insert Field" at bounding box center [319, 203] width 47 height 12
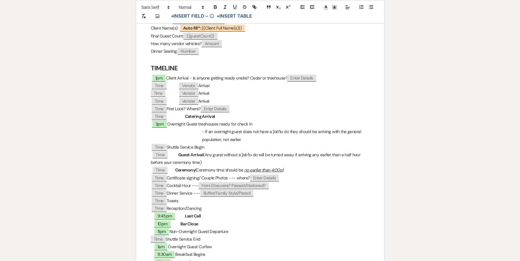
scroll to position [0, 0]
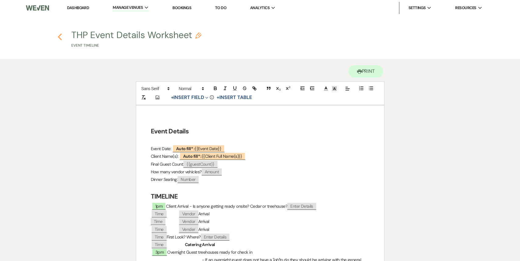
click at [60, 39] on use "button" at bounding box center [60, 37] width 4 height 7
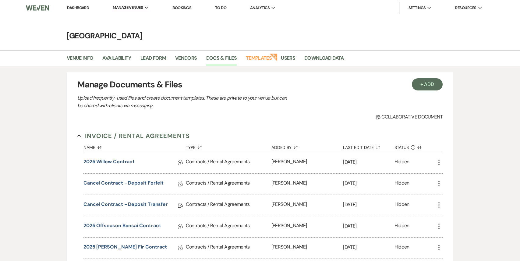
click at [79, 9] on link "Dashboard" at bounding box center [78, 7] width 22 height 5
